Goal: Navigation & Orientation: Go to known website

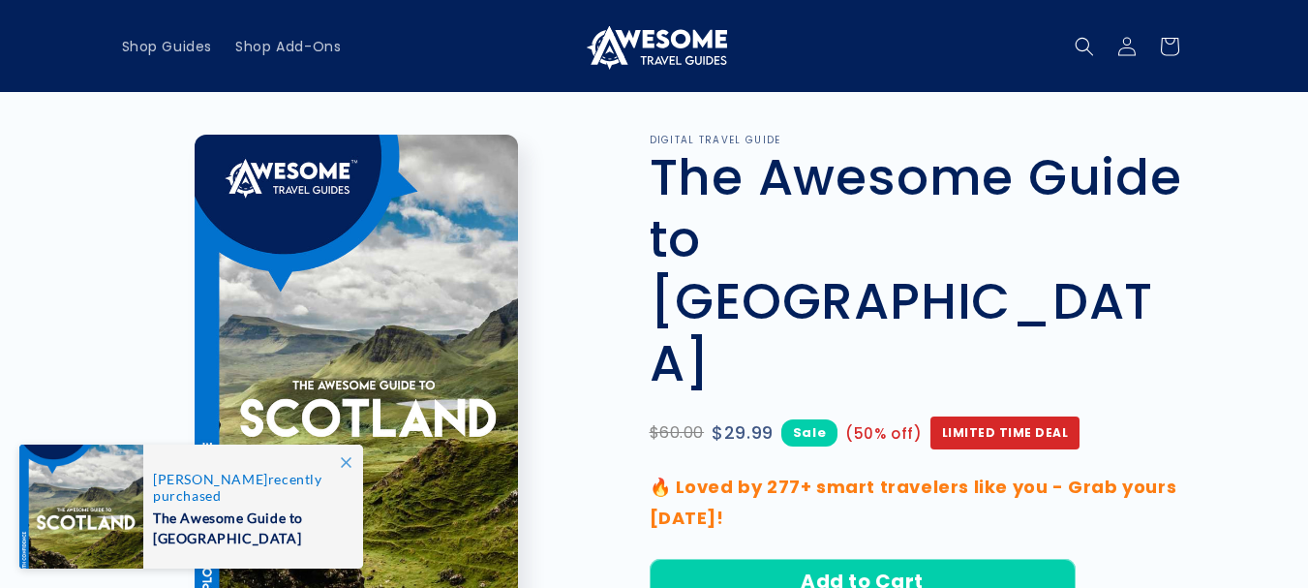
click at [647, 55] on img at bounding box center [654, 46] width 145 height 46
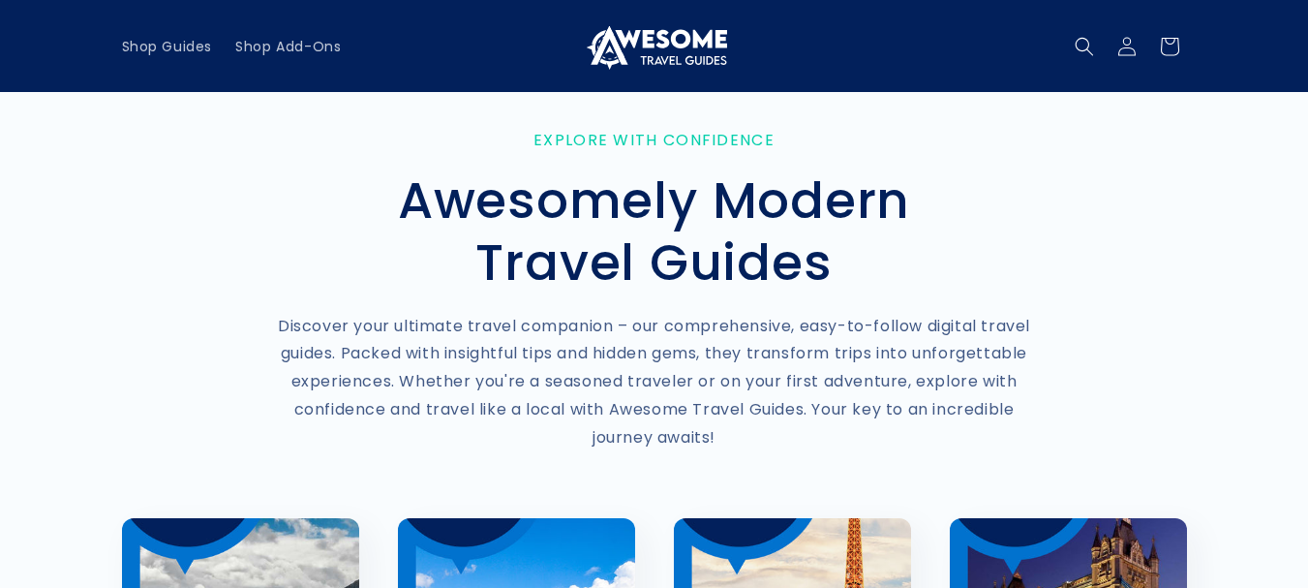
click at [647, 55] on img at bounding box center [654, 46] width 145 height 46
